Goal: Transaction & Acquisition: Purchase product/service

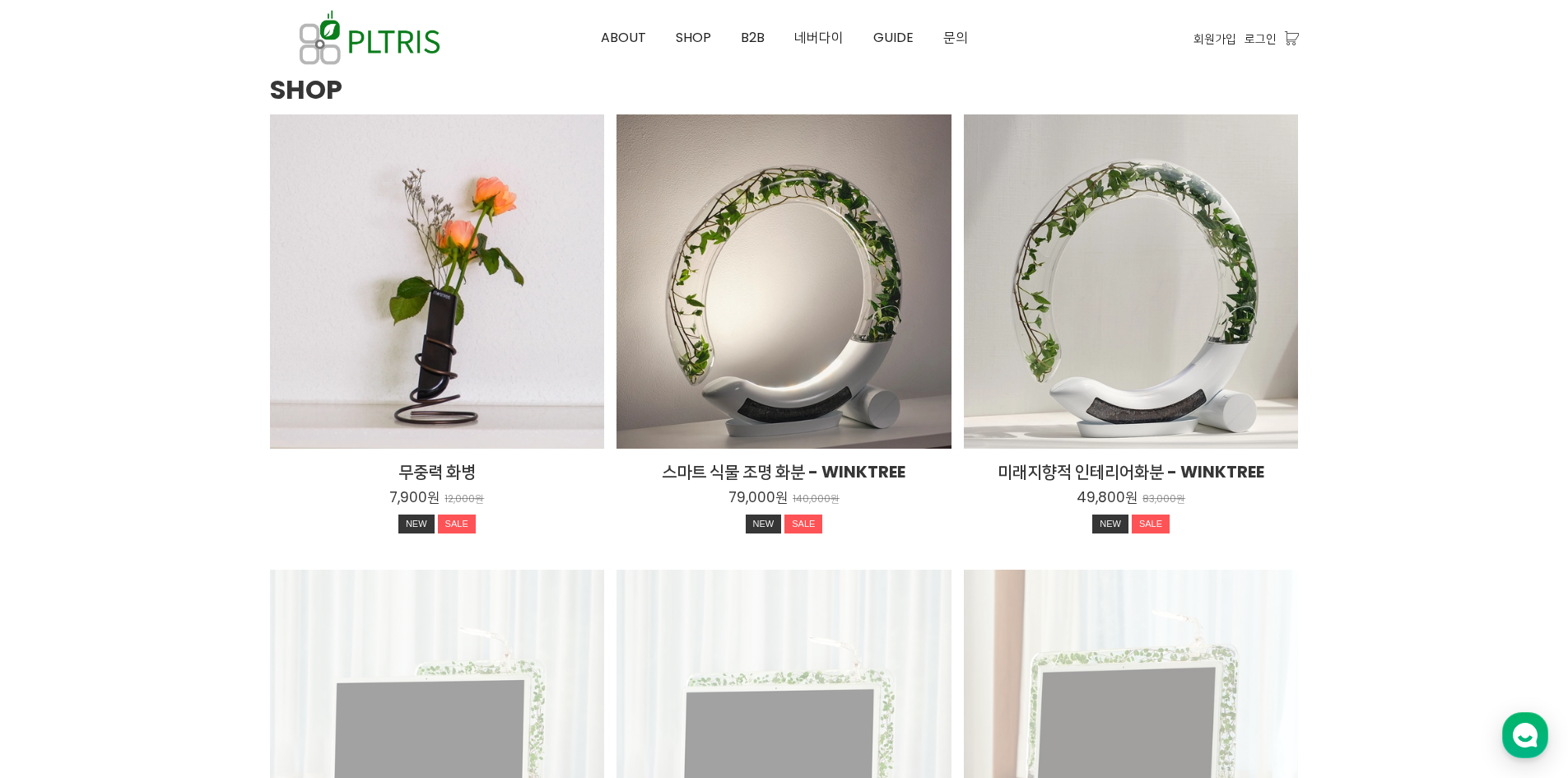
scroll to position [2141, 0]
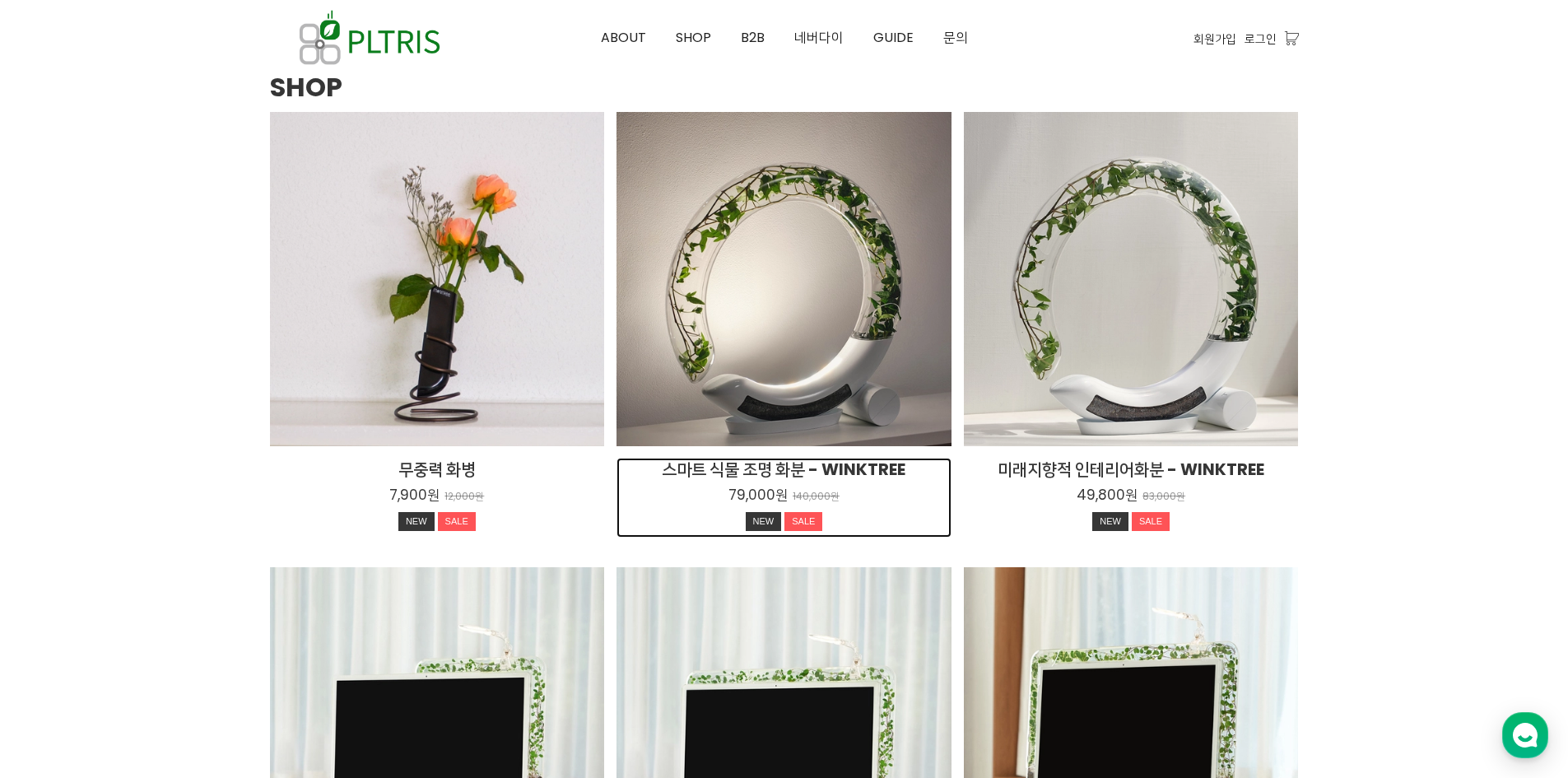
click at [824, 467] on h2 "스마트 식물 조명 화분 - WINKTREE" at bounding box center [784, 469] width 335 height 23
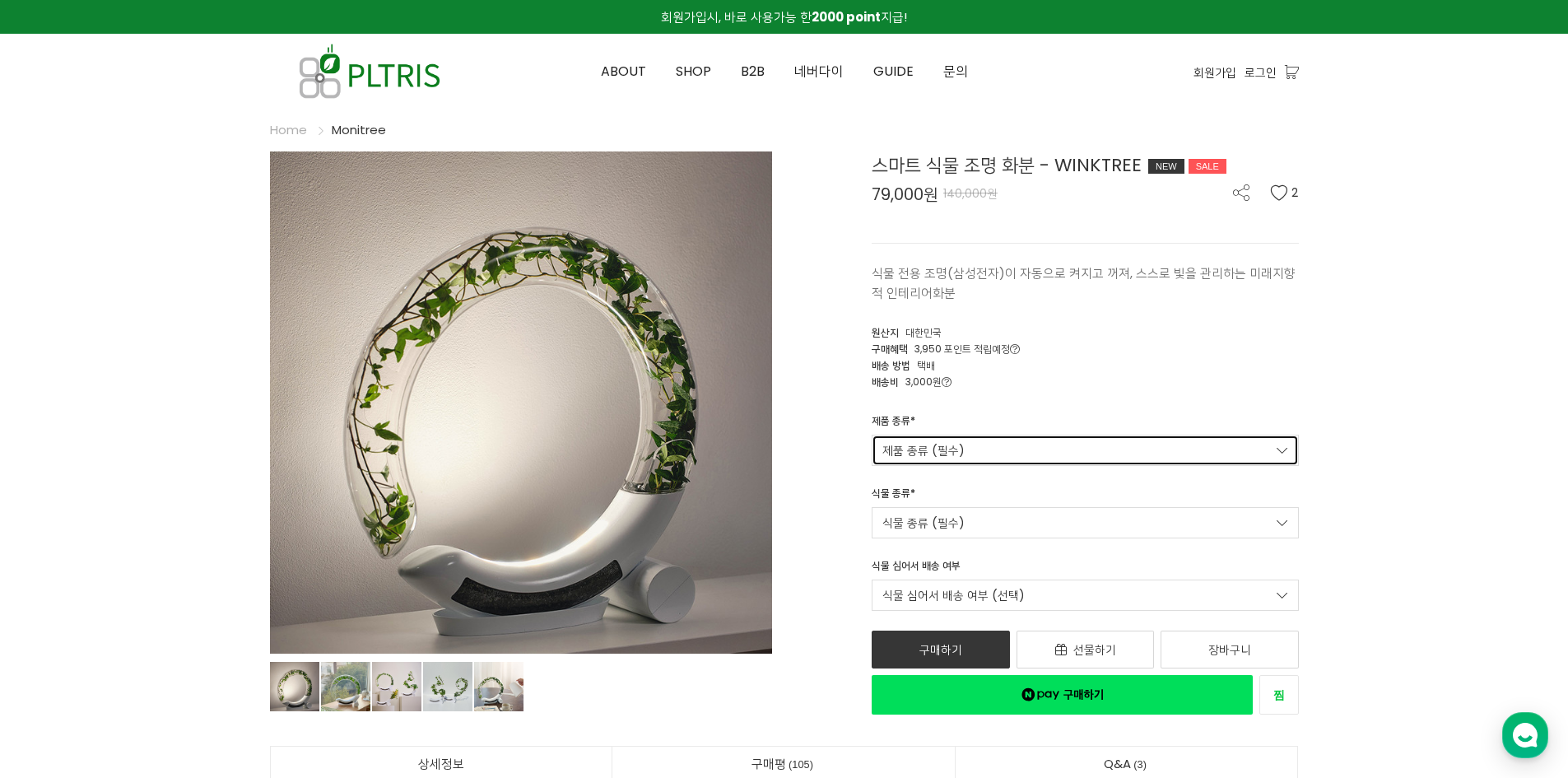
click at [1248, 447] on link "제품 종류 (필수)" at bounding box center [1086, 450] width 427 height 31
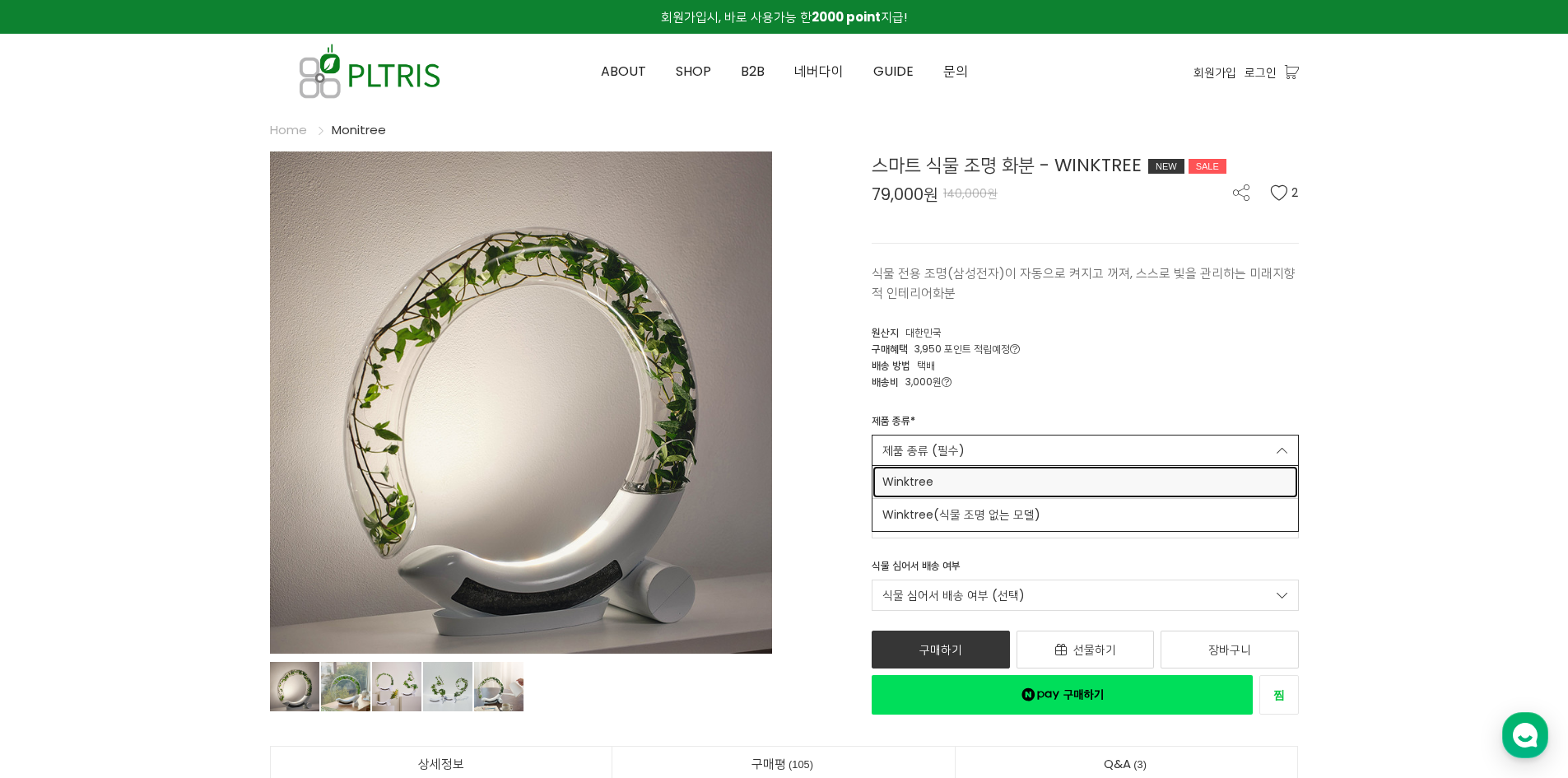
click at [1223, 470] on link "Winktree" at bounding box center [1086, 481] width 426 height 32
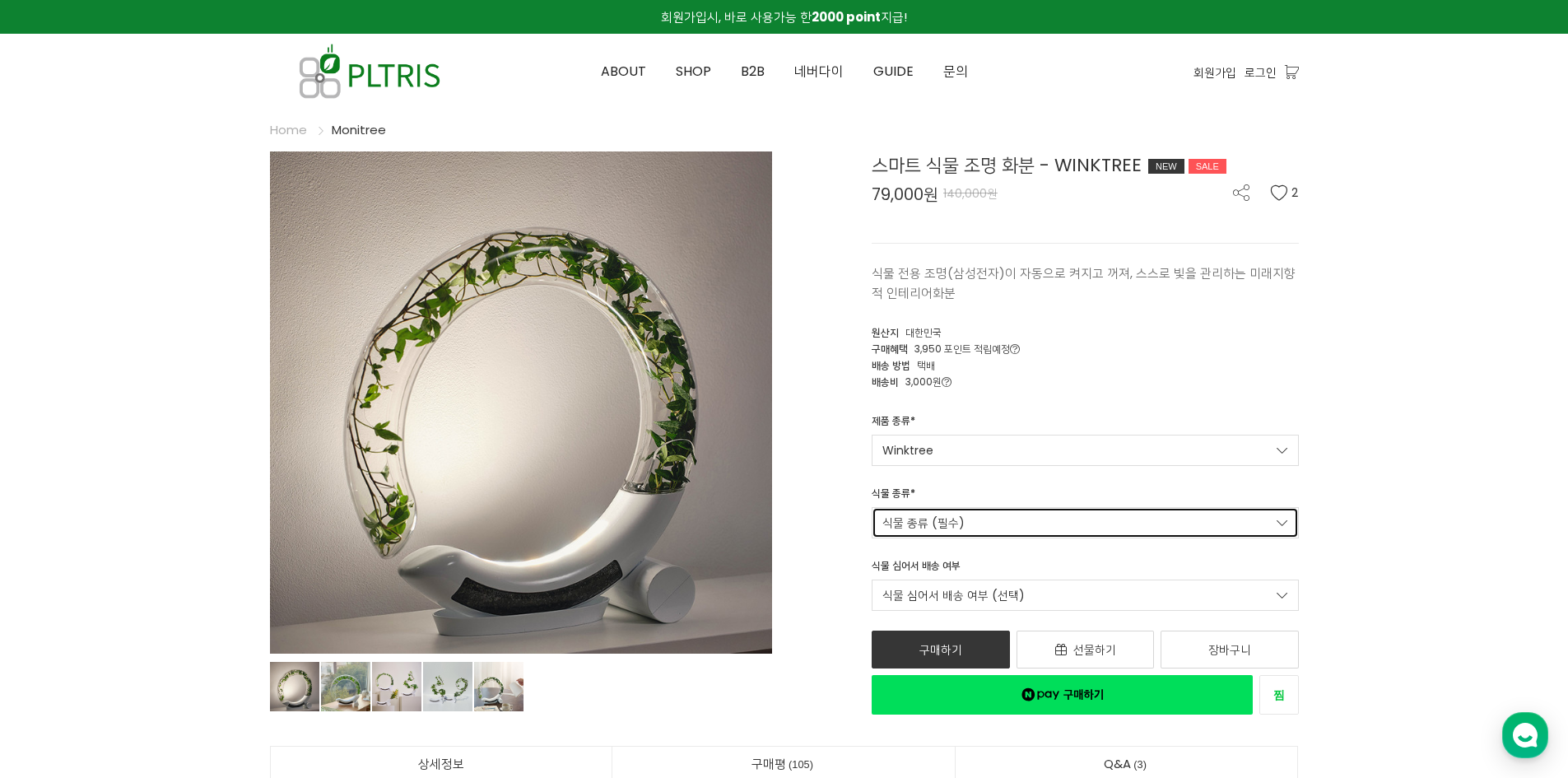
click at [1174, 522] on link "식물 종류 (필수)" at bounding box center [1086, 523] width 427 height 31
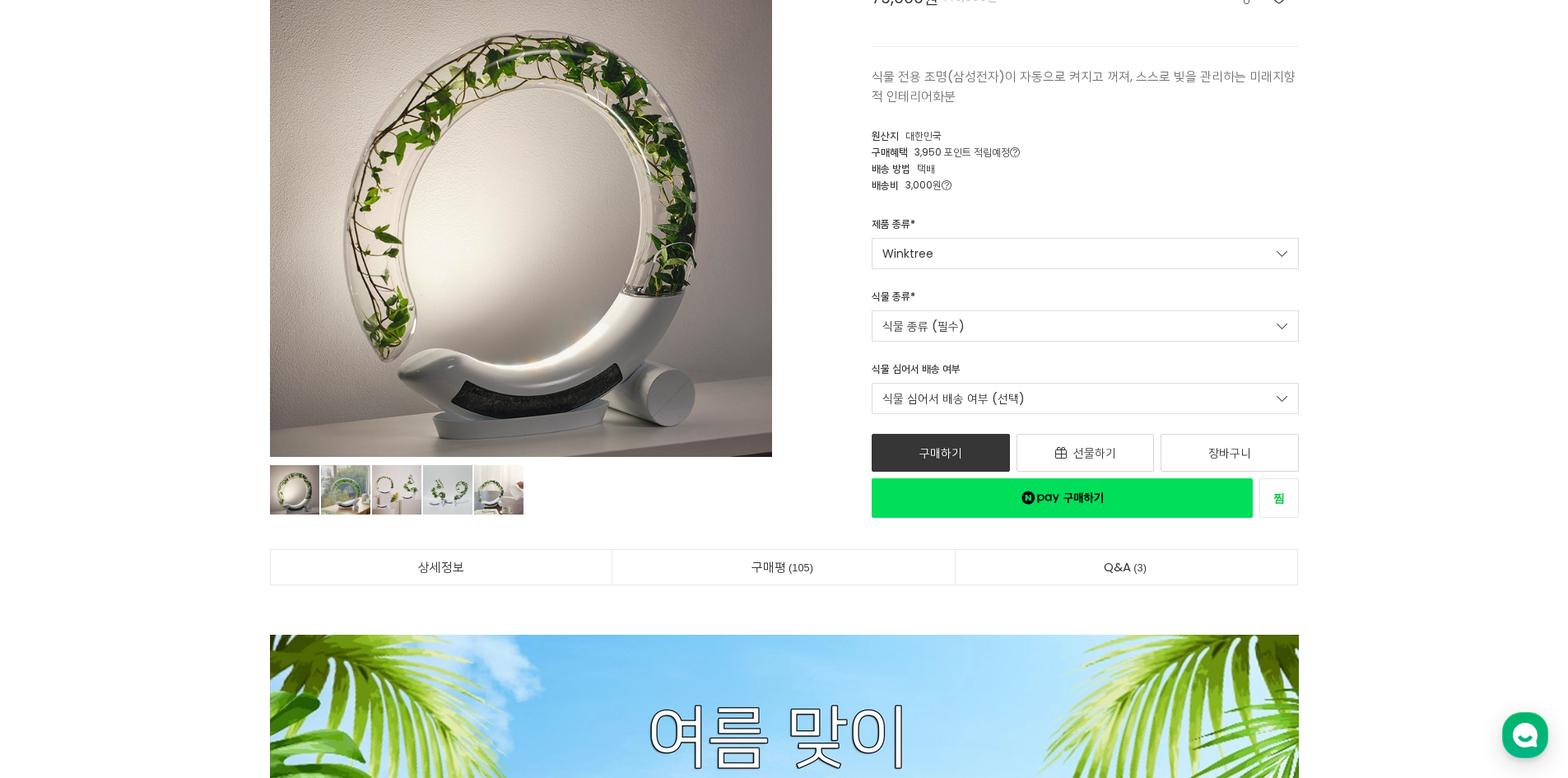
scroll to position [494, 0]
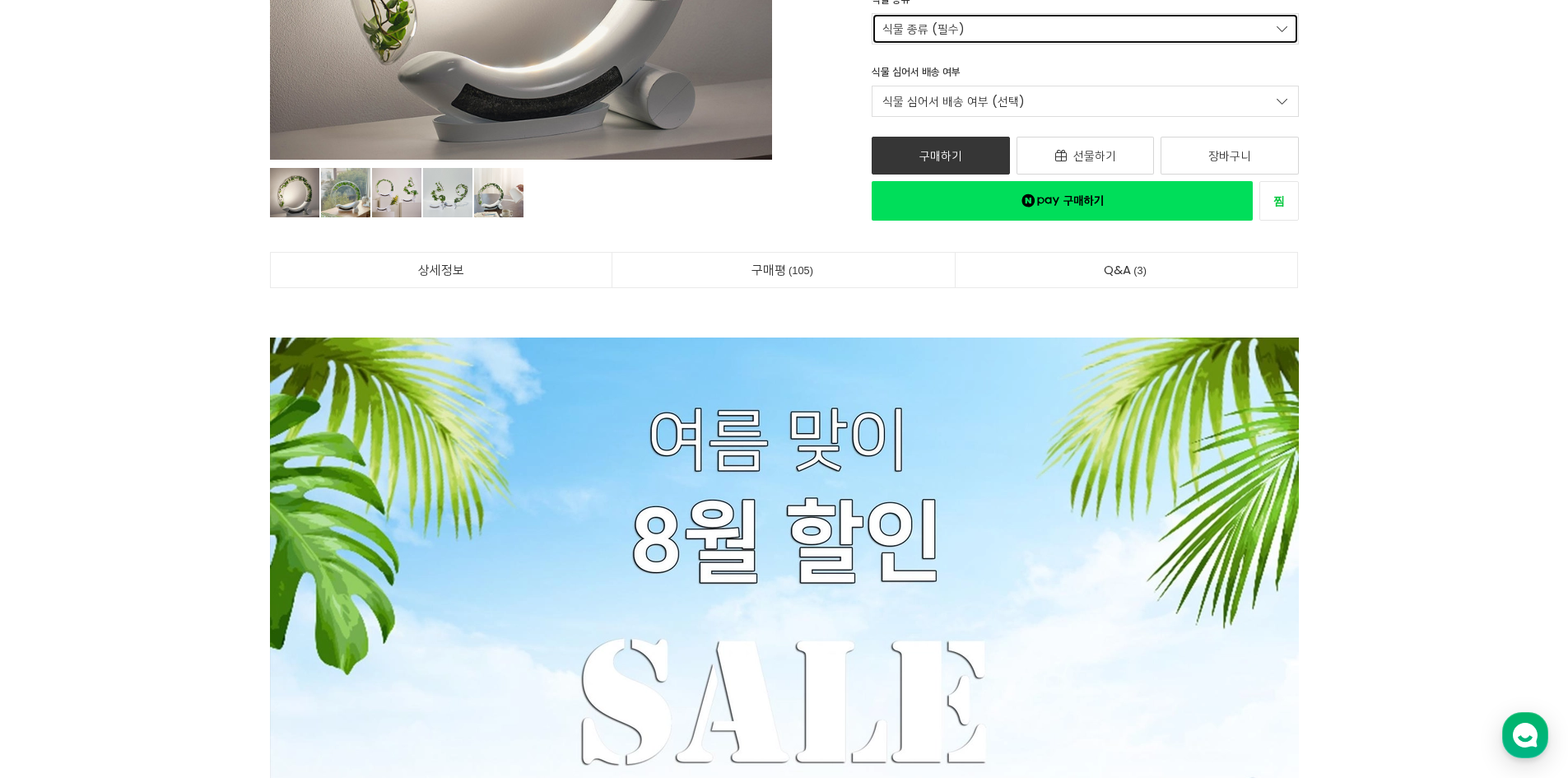
click at [991, 25] on link "식물 종류 (필수)" at bounding box center [1086, 29] width 427 height 31
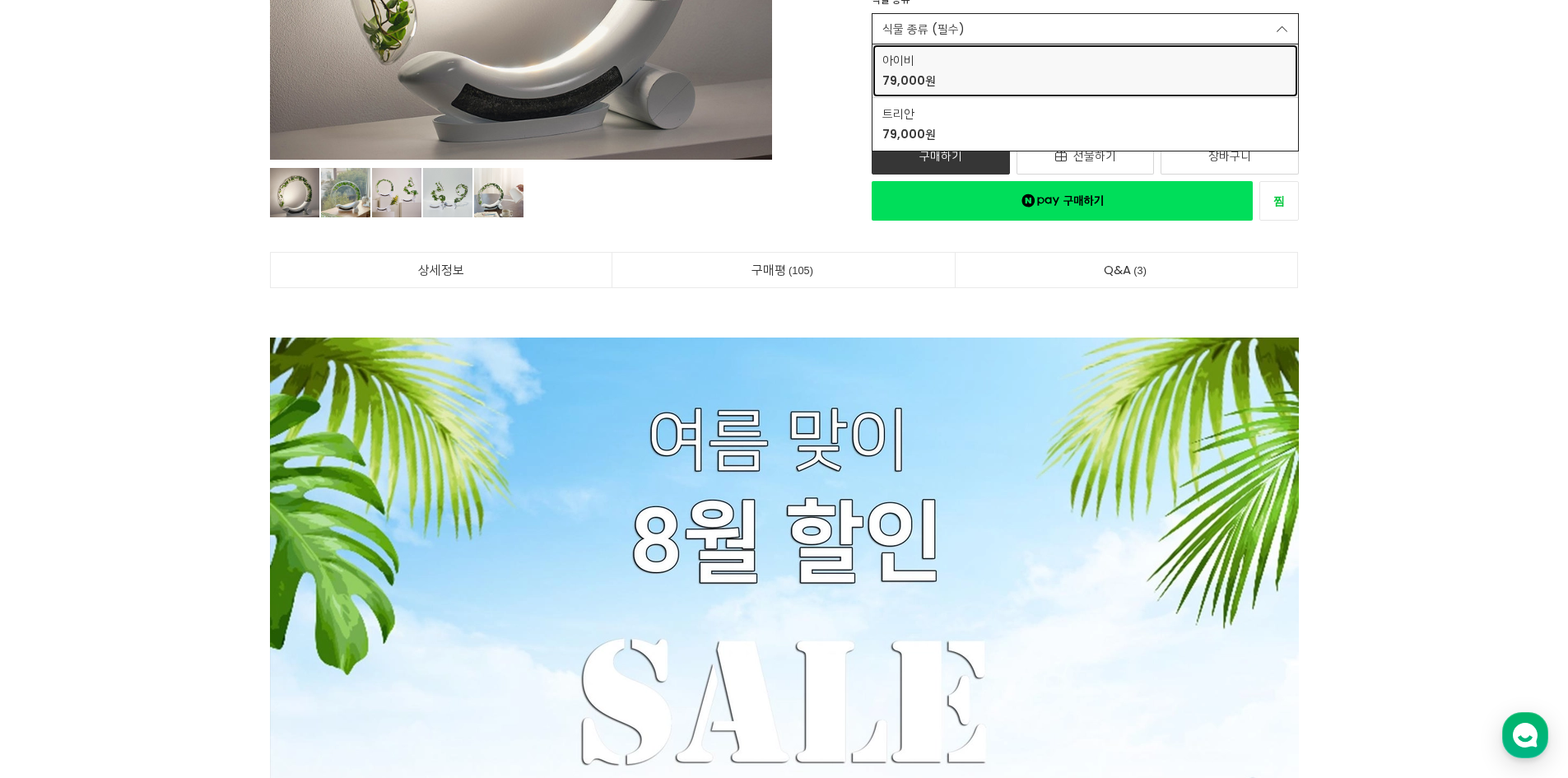
click at [964, 81] on div "아이비 79,000원" at bounding box center [1085, 70] width 406 height 38
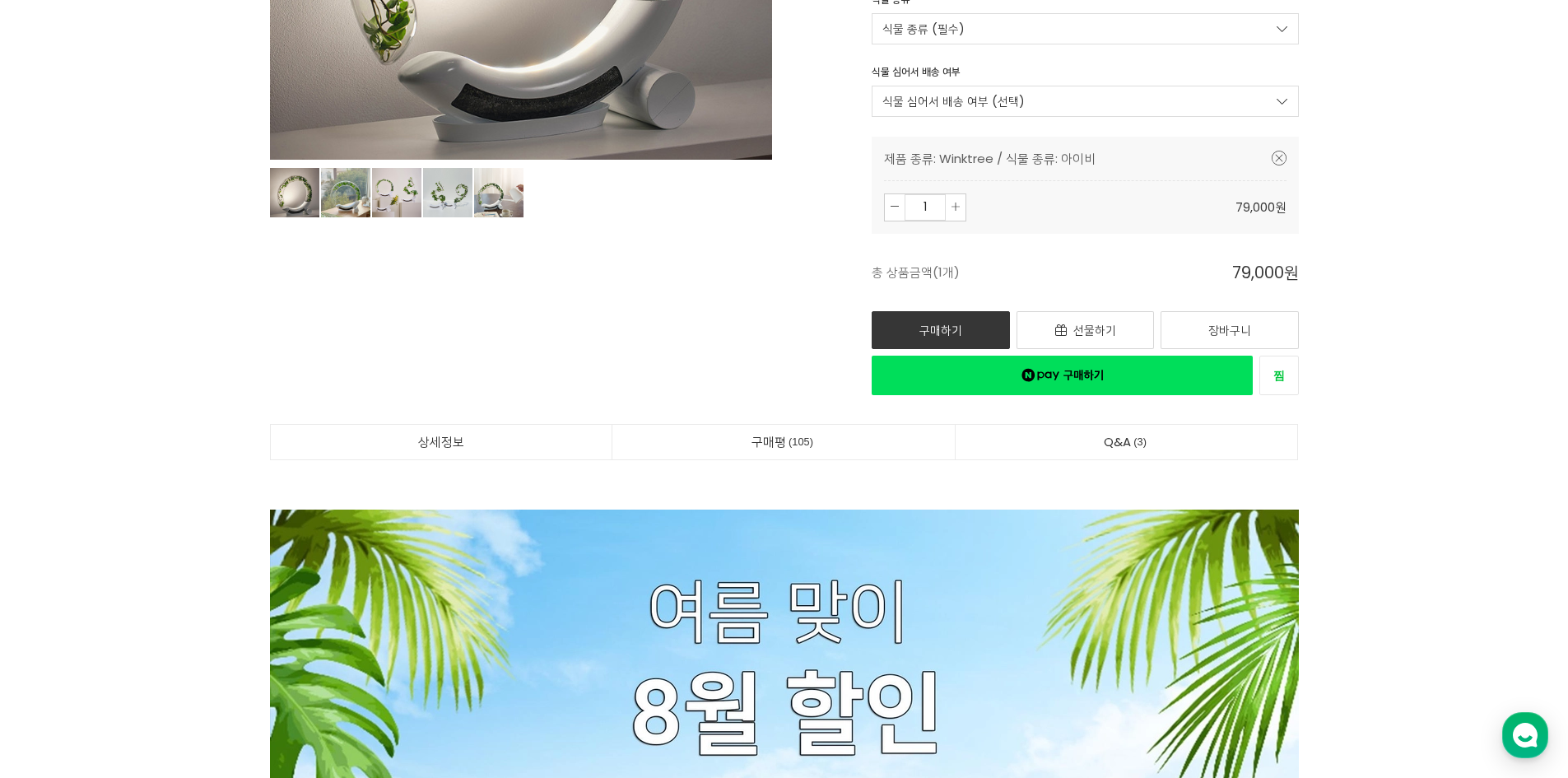
click at [959, 109] on link "식물 심어서 배송 여부 (선택)" at bounding box center [1086, 101] width 427 height 31
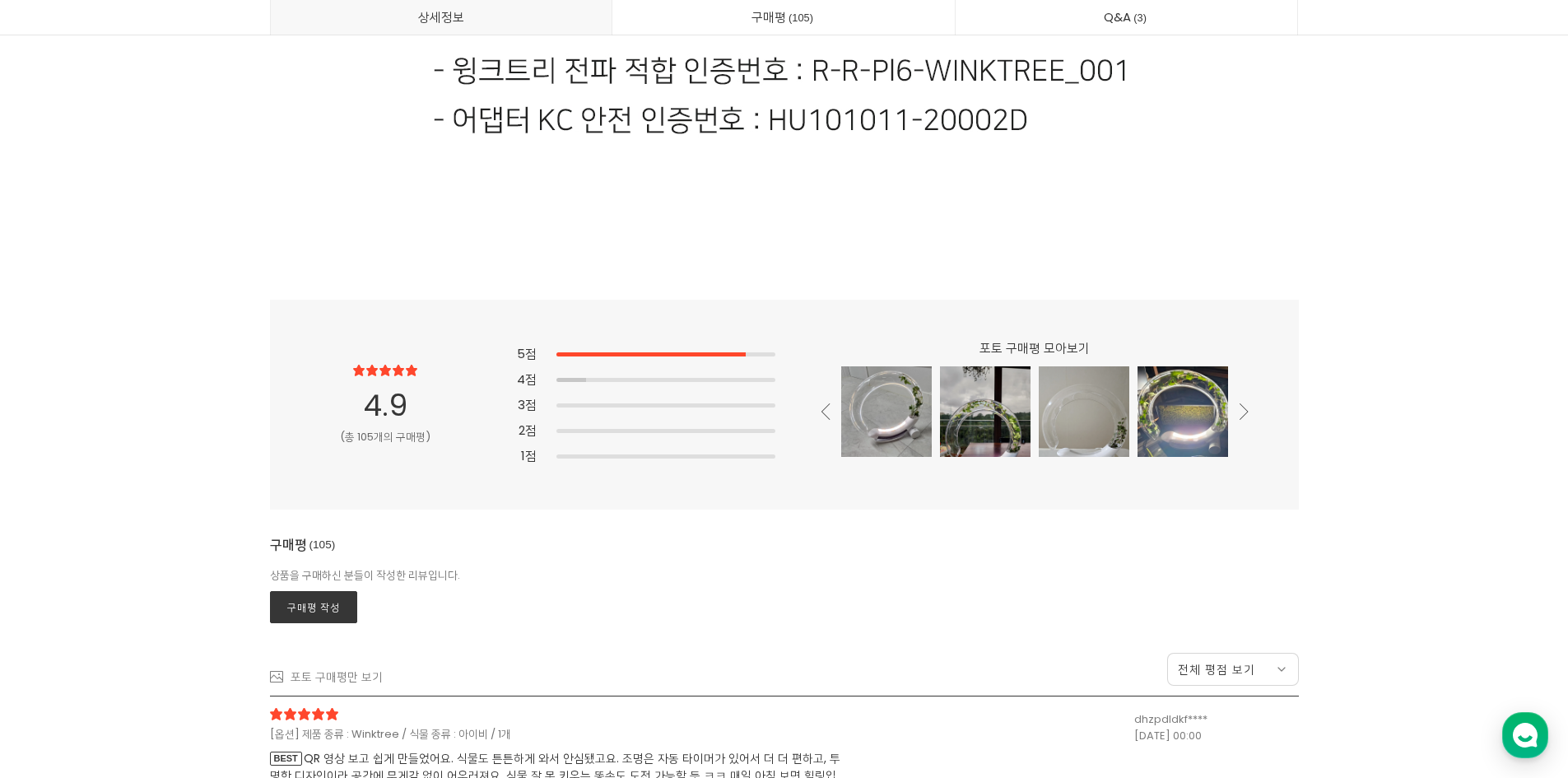
scroll to position [40101, 0]
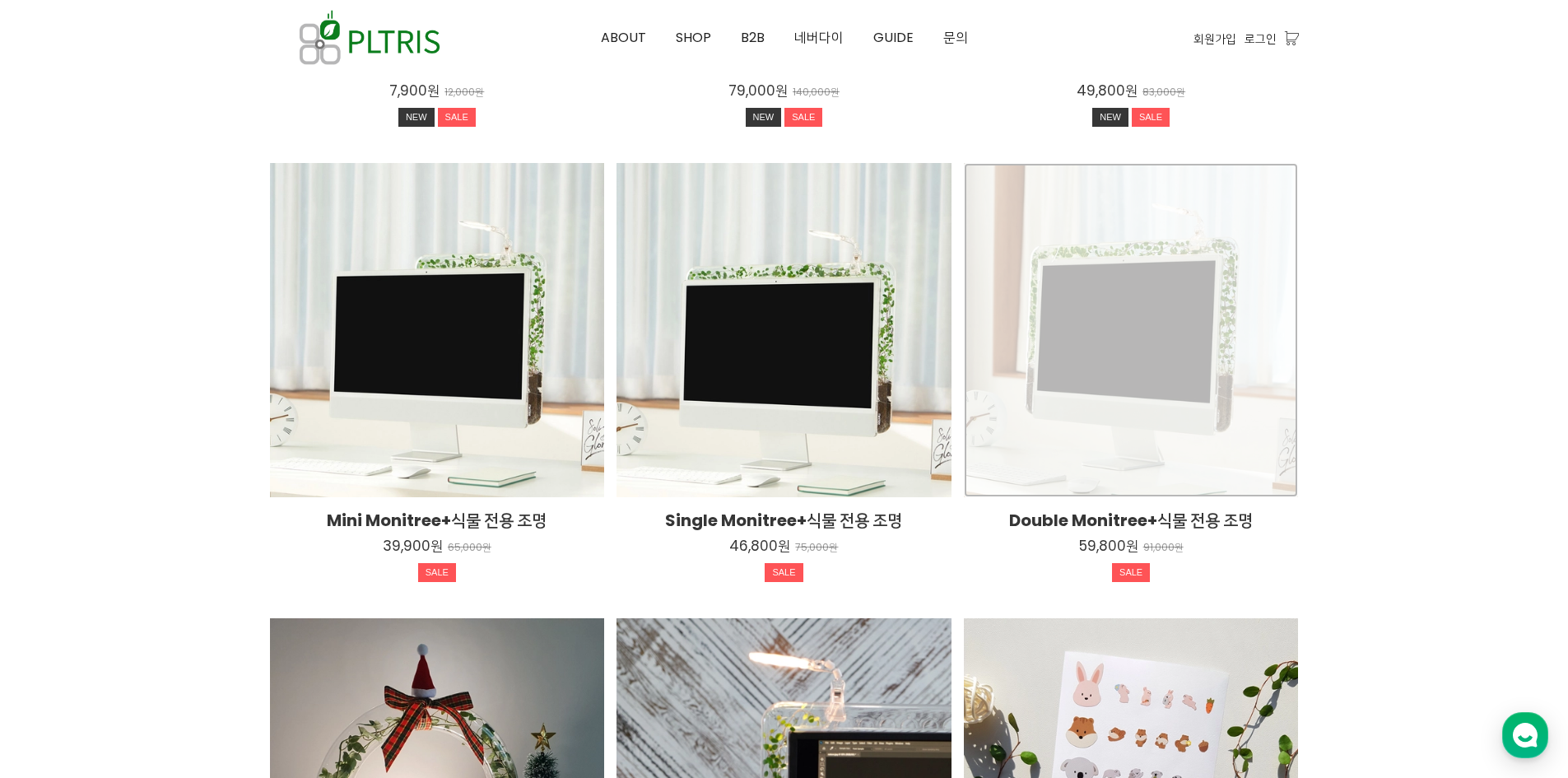
click at [1244, 397] on div "Double Monitree+식물 전용 조명 59,800원 91,000원 SALE TIME SALE" at bounding box center [1132, 331] width 335 height 335
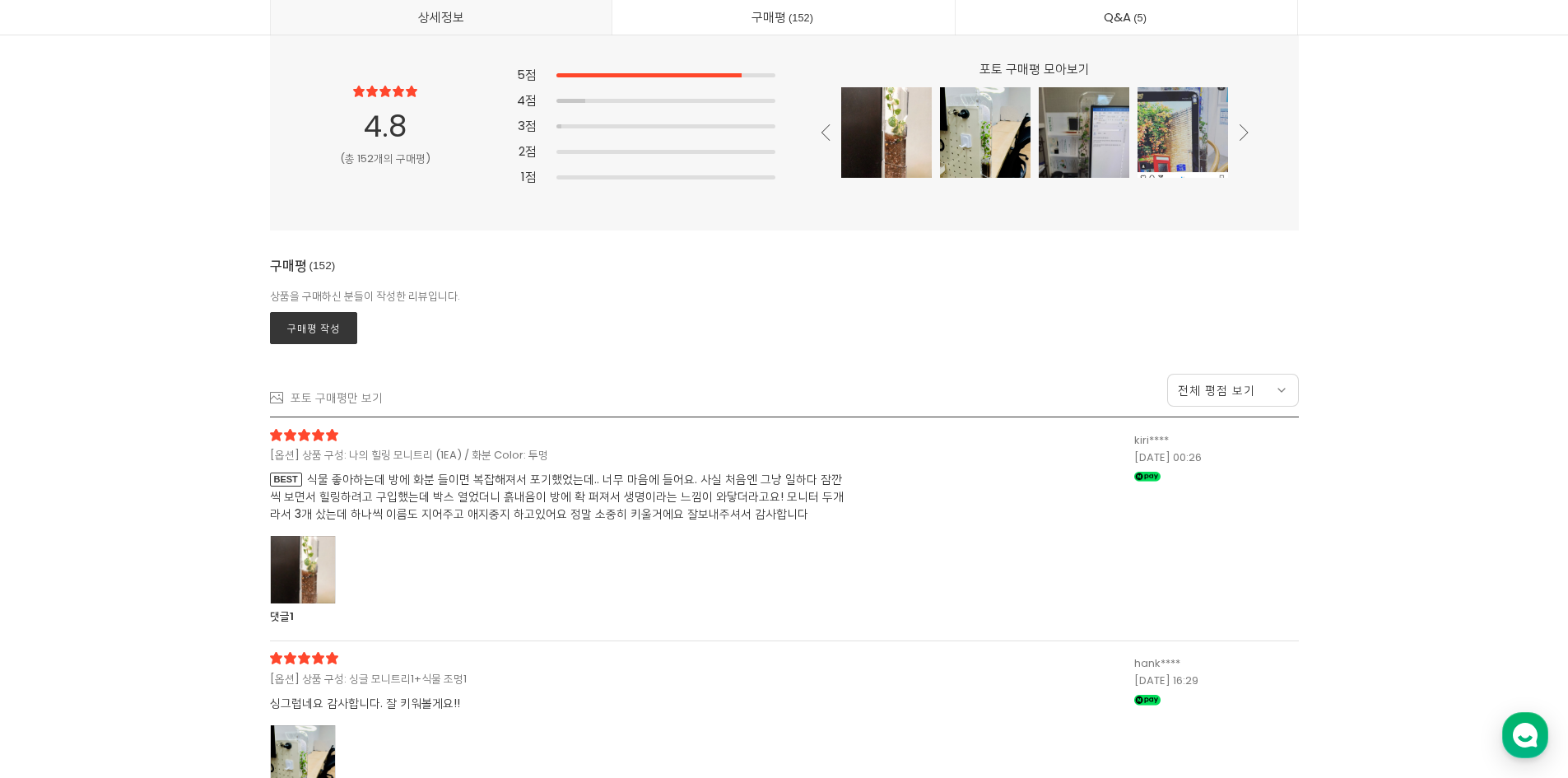
scroll to position [43066, 0]
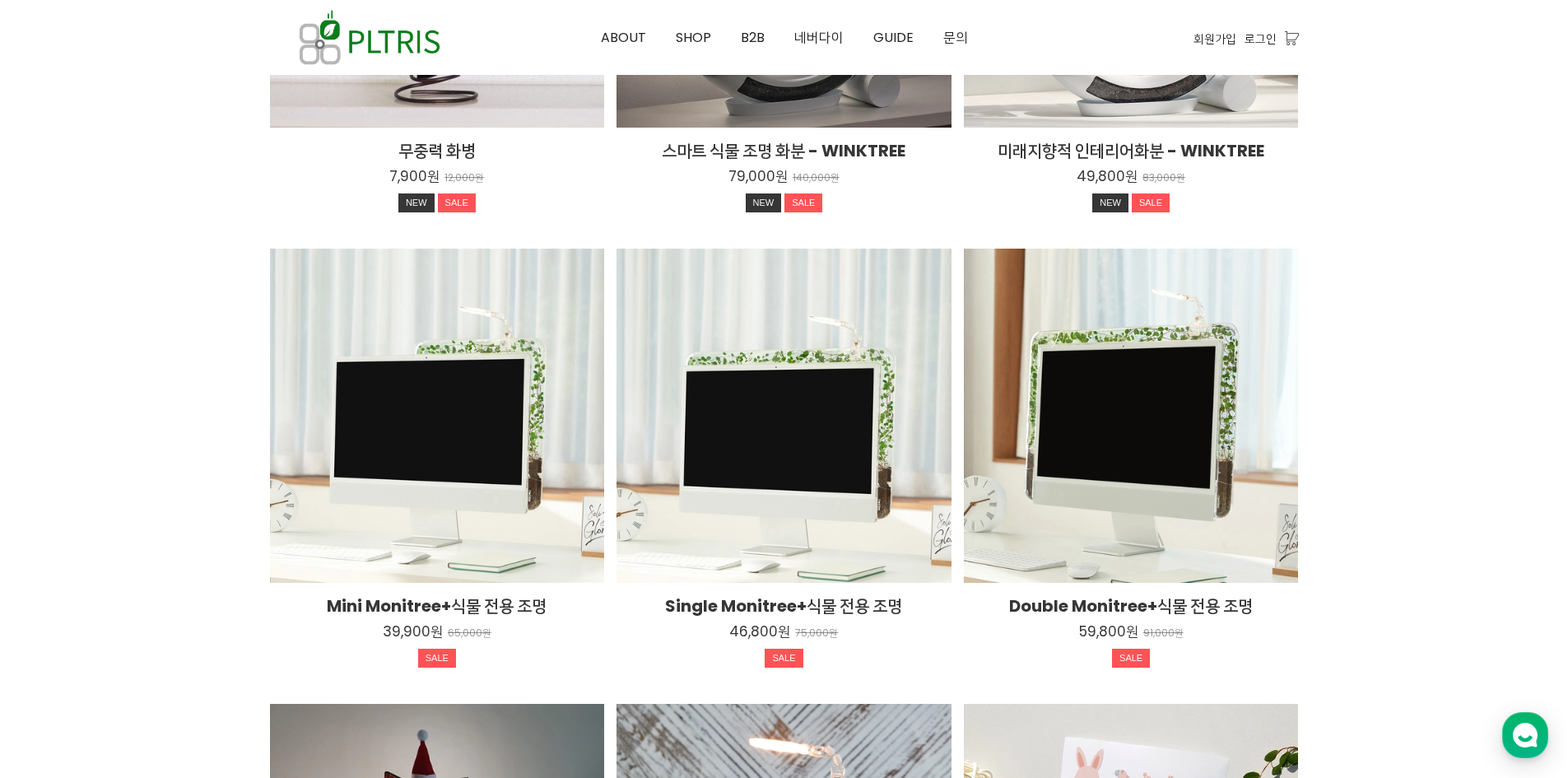
scroll to position [1883, 0]
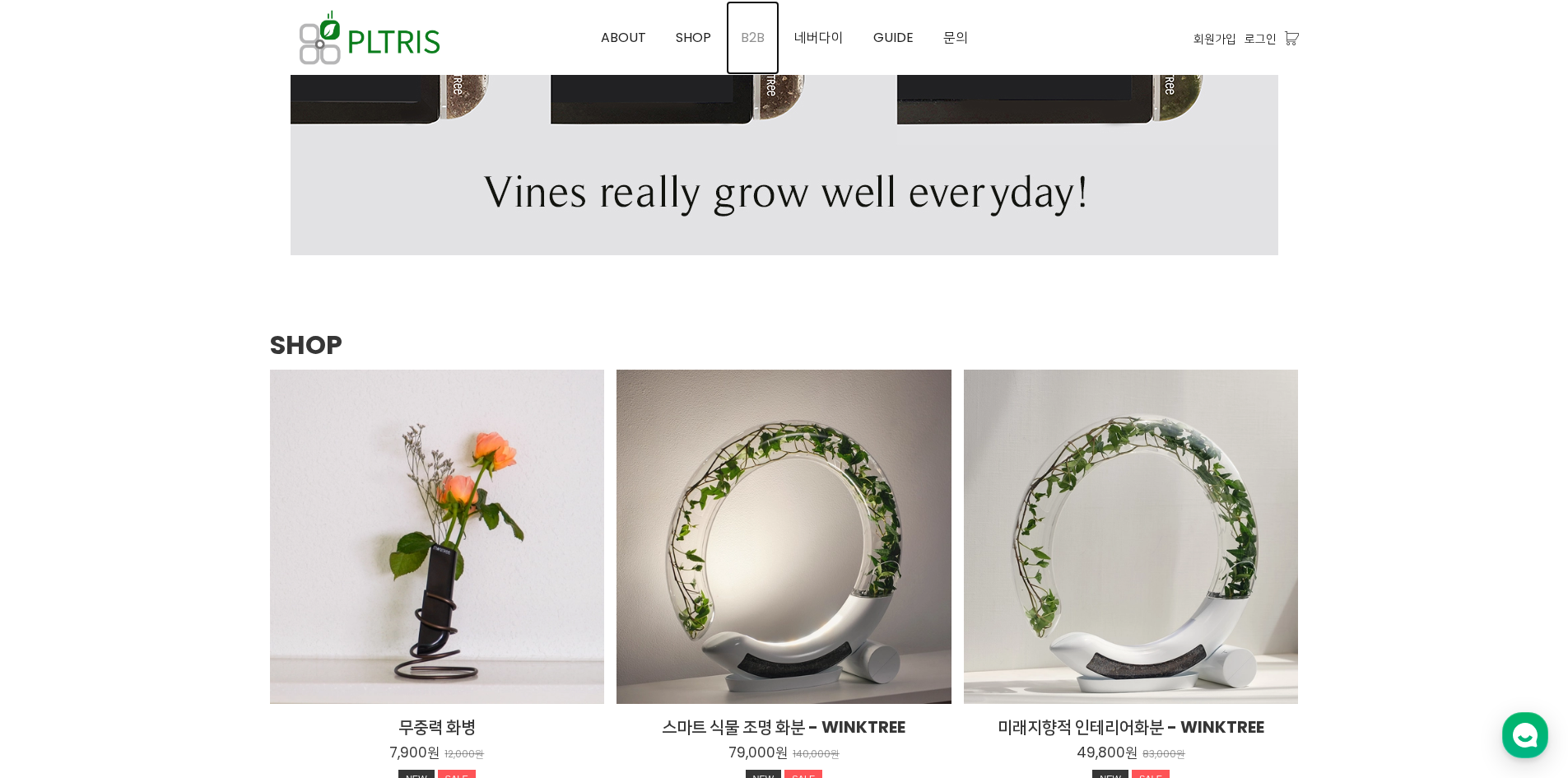
click at [776, 56] on link "B2B" at bounding box center [753, 38] width 53 height 74
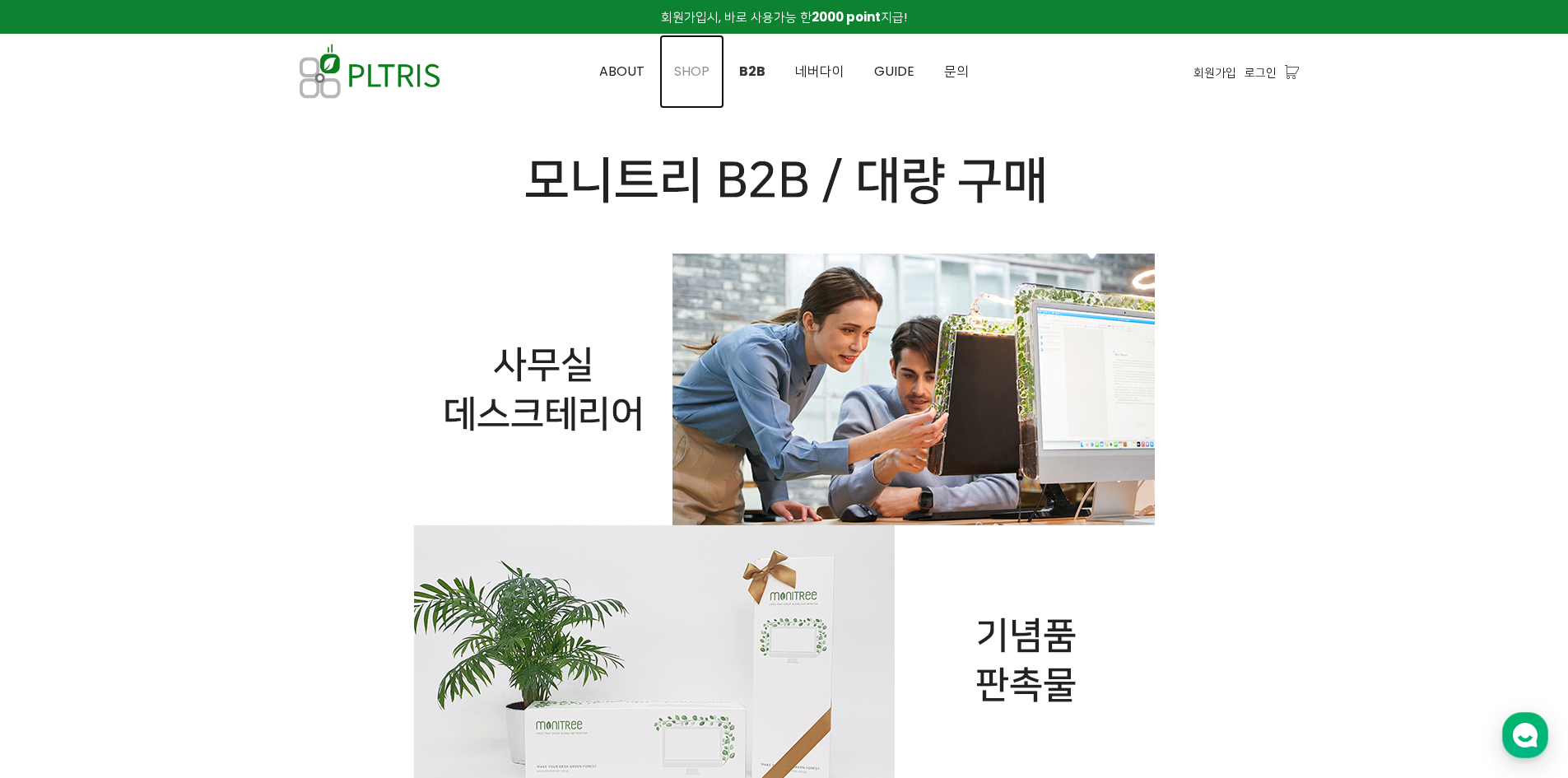
click at [714, 75] on link "SHOP" at bounding box center [692, 72] width 65 height 74
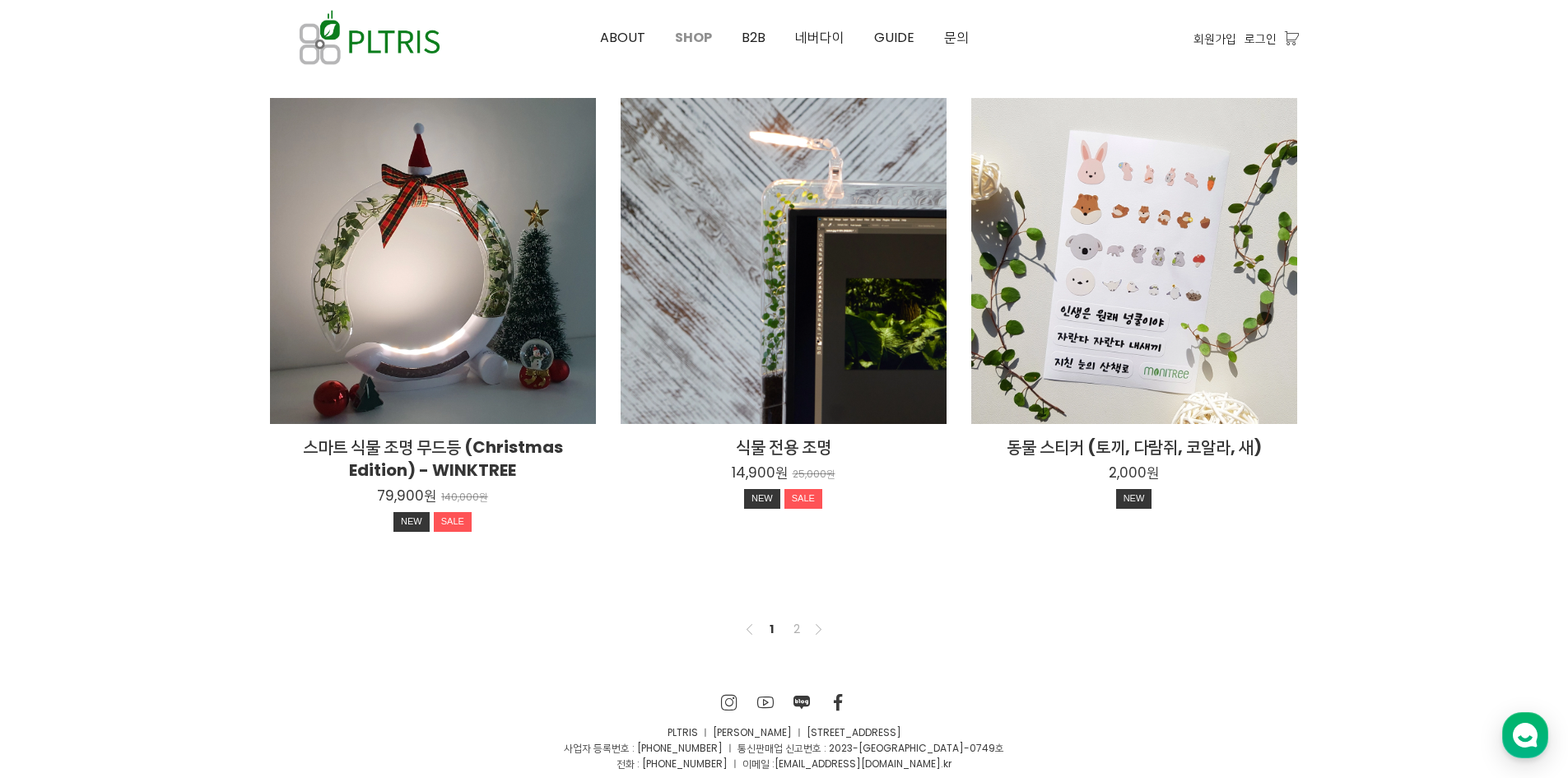
scroll to position [1210, 0]
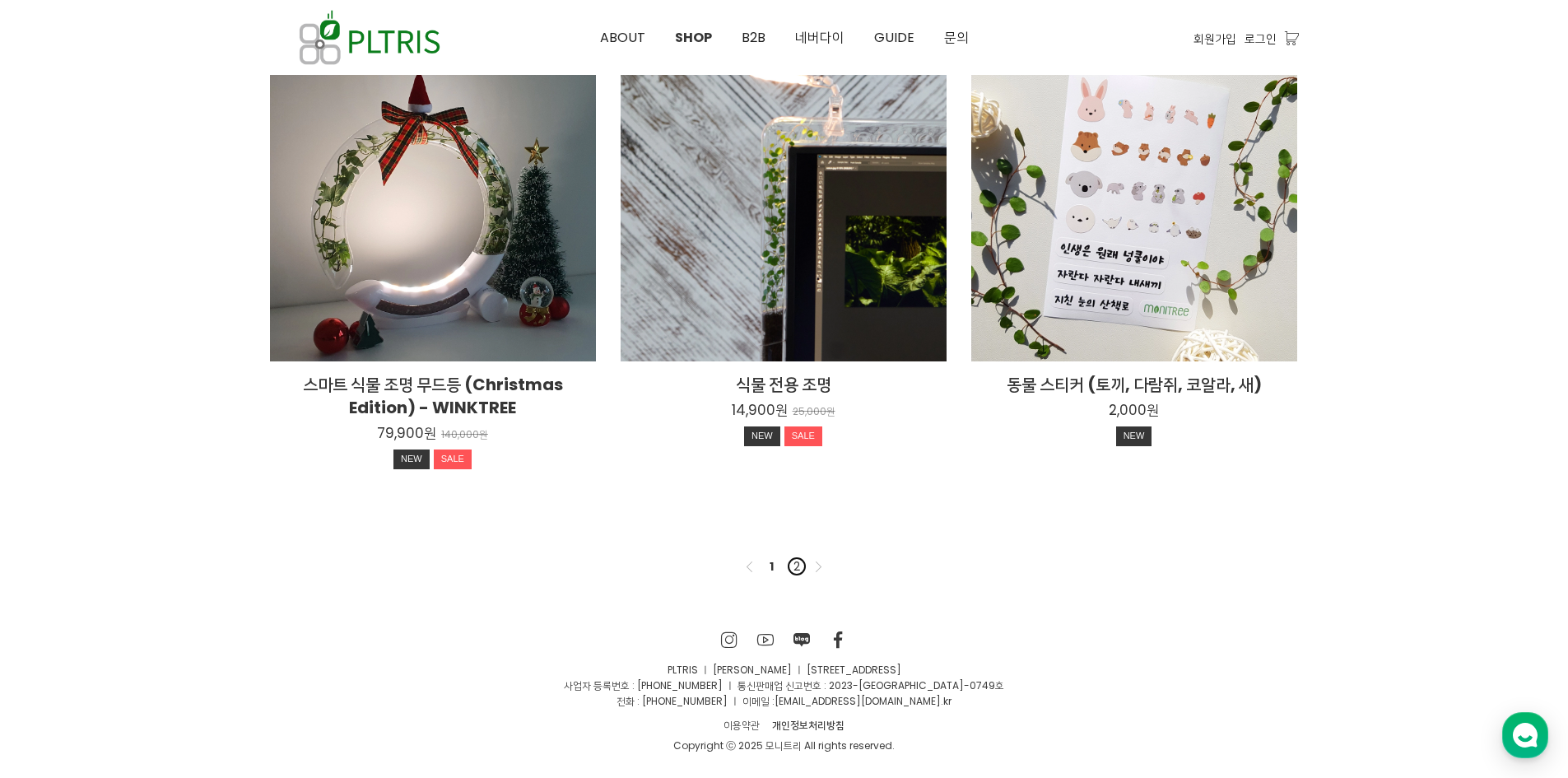
click at [793, 570] on link "2" at bounding box center [797, 566] width 20 height 20
